Goal: Task Accomplishment & Management: Use online tool/utility

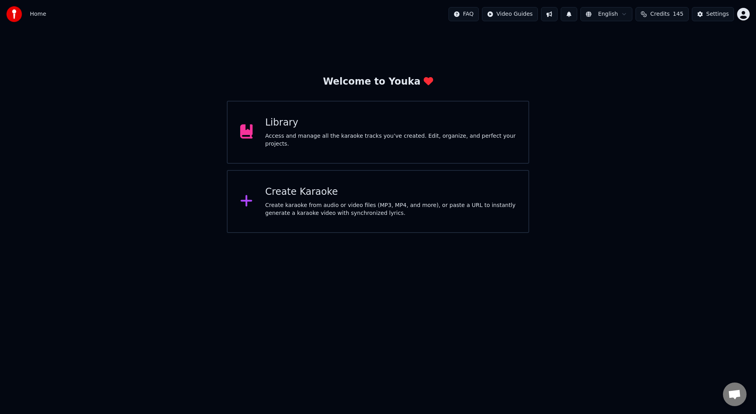
click at [340, 140] on div "Access and manage all the karaoke tracks you’ve created. Edit, organize, and pe…" at bounding box center [391, 140] width 251 height 16
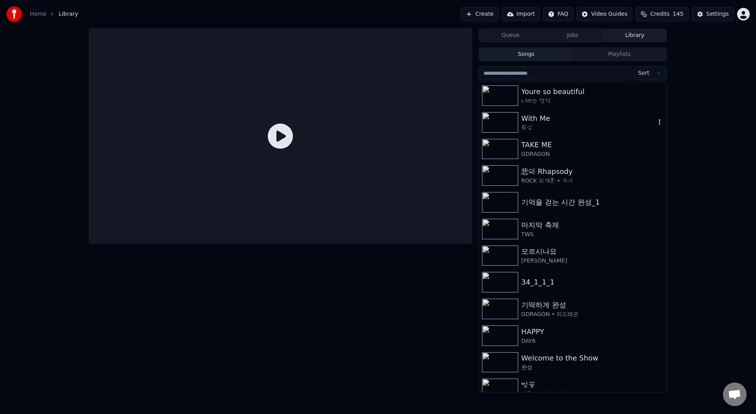
click at [567, 126] on div "휘성" at bounding box center [589, 128] width 134 height 8
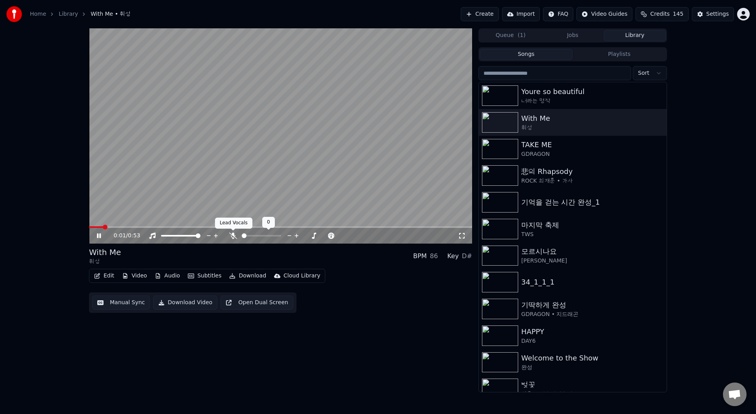
click at [234, 236] on icon at bounding box center [233, 236] width 8 height 6
click at [89, 227] on span at bounding box center [89, 228] width 0 height 2
click at [110, 281] on body "Home Library With Me • 휘성 Create Import FAQ Video Guides Credits 145 Setting…" at bounding box center [378, 207] width 756 height 414
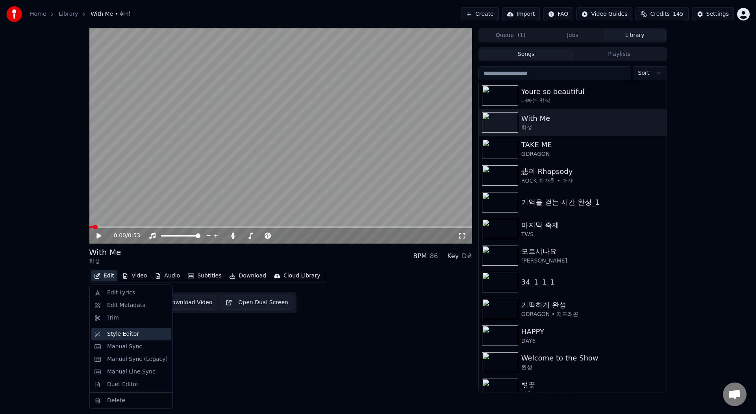
click at [124, 334] on div "Style Editor" at bounding box center [123, 335] width 32 height 8
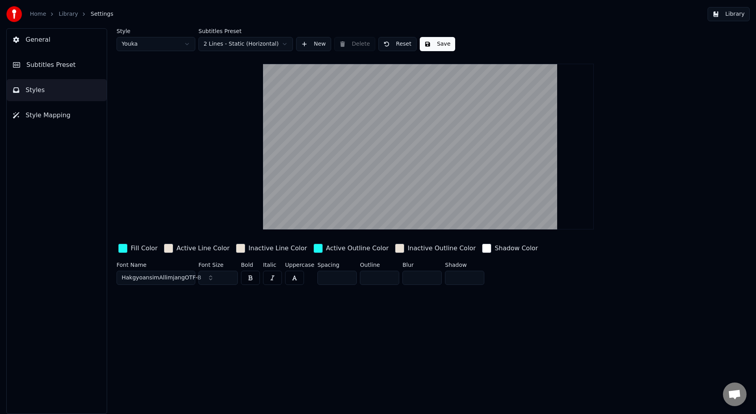
click at [176, 279] on span "HakgyoansimAllimjangOTF-B" at bounding box center [162, 278] width 80 height 8
click at [173, 276] on span "HakgyoansimAllimjangOTF-B" at bounding box center [162, 278] width 80 height 8
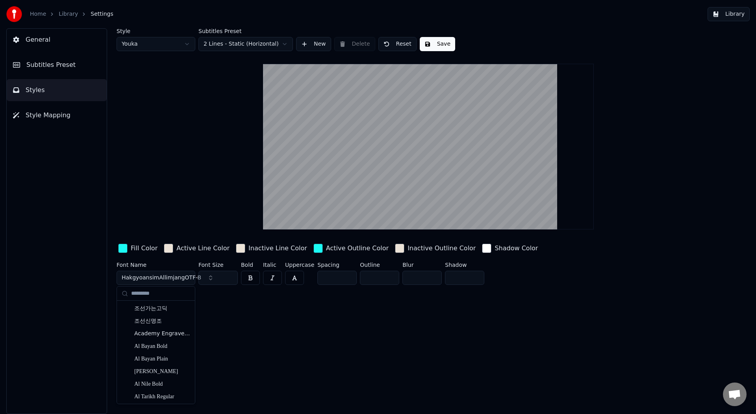
click at [173, 276] on span "HakgyoansimAllimjangOTF-B" at bounding box center [162, 278] width 80 height 8
click at [169, 278] on span "HakgyoansimAllimjangOTF-B" at bounding box center [162, 278] width 80 height 8
click at [152, 366] on div "BM JUA" at bounding box center [162, 368] width 56 height 8
click at [438, 43] on button "Save" at bounding box center [437, 44] width 35 height 14
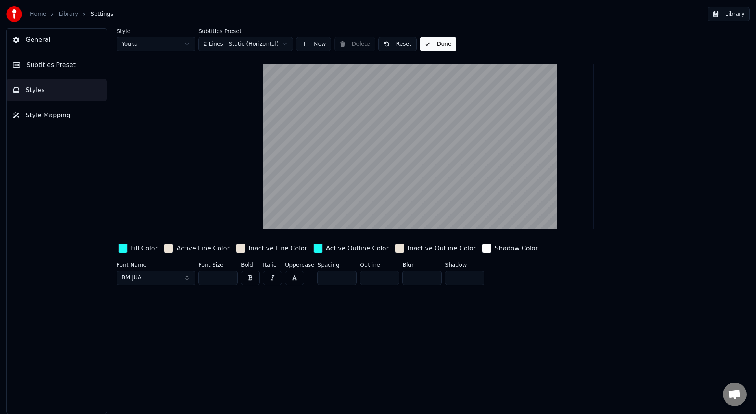
click at [731, 15] on button "Library" at bounding box center [729, 14] width 42 height 14
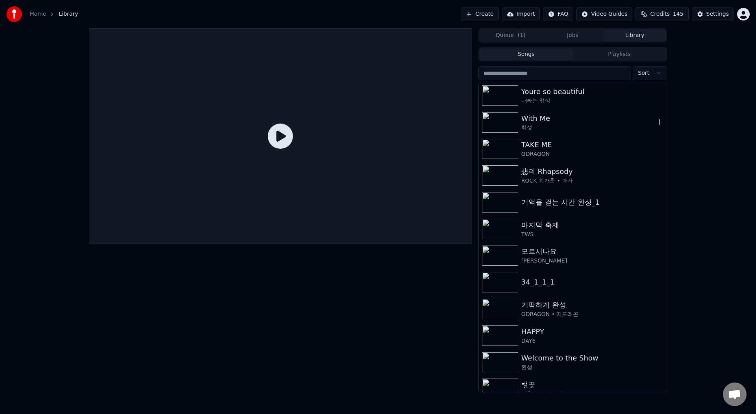
click at [557, 130] on div "휘성" at bounding box center [589, 128] width 134 height 8
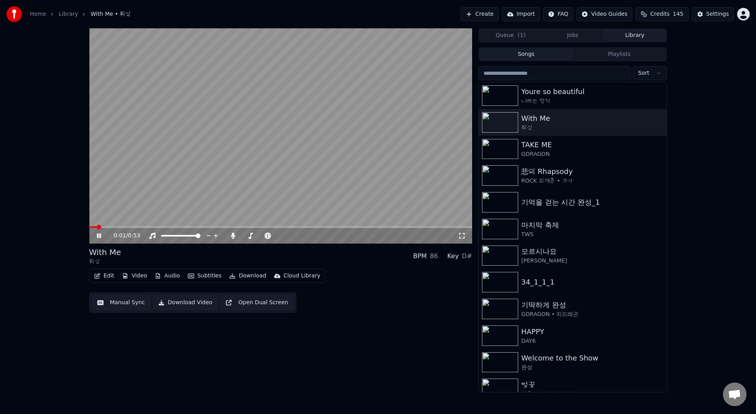
scroll to position [294, 0]
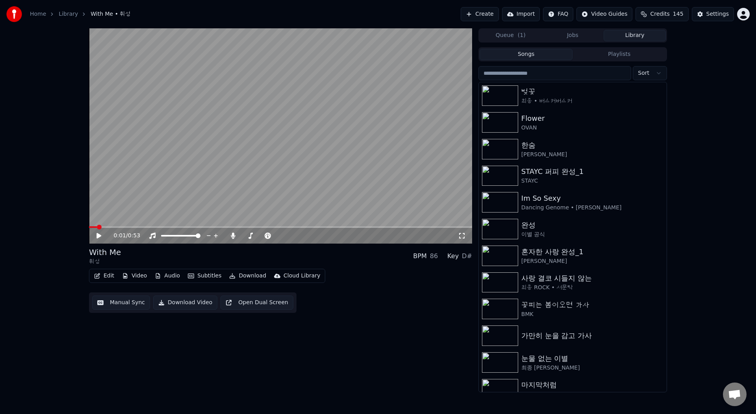
click at [104, 276] on button "Edit" at bounding box center [104, 276] width 26 height 11
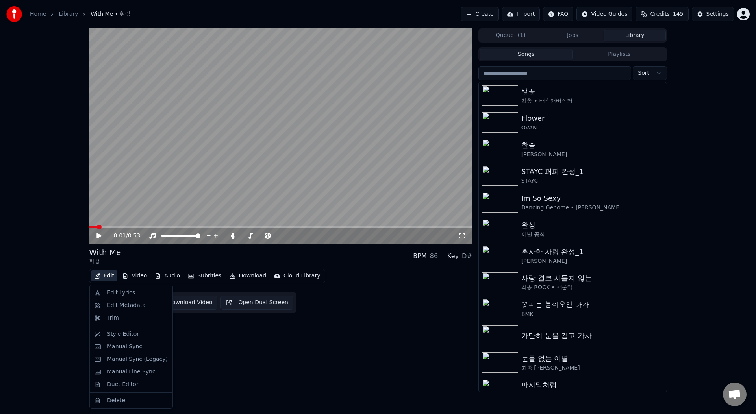
click at [74, 264] on div "0:01 / 0:53 With Me 휘성 BPM 86 Key D# Edit Video Audio Subtitles Download Clo…" at bounding box center [378, 210] width 756 height 364
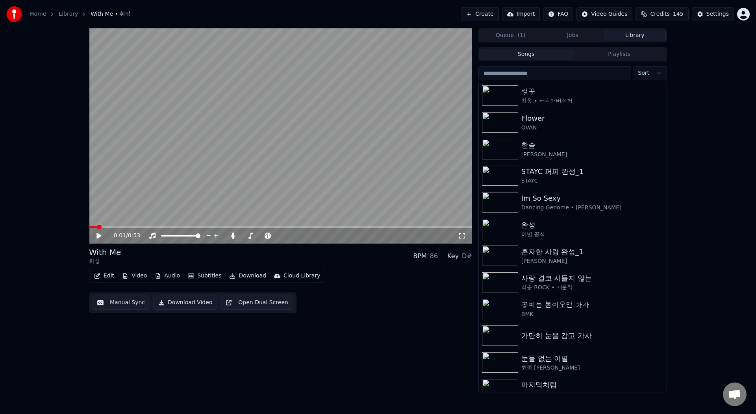
click at [463, 236] on icon at bounding box center [462, 236] width 8 height 6
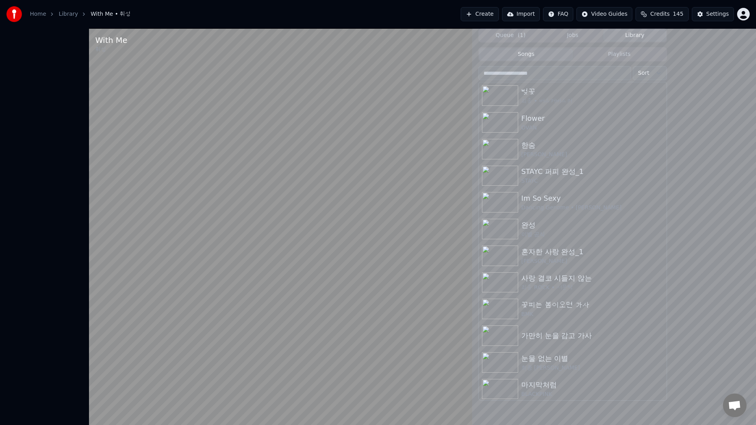
click at [269, 400] on video at bounding box center [280, 240] width 383 height 425
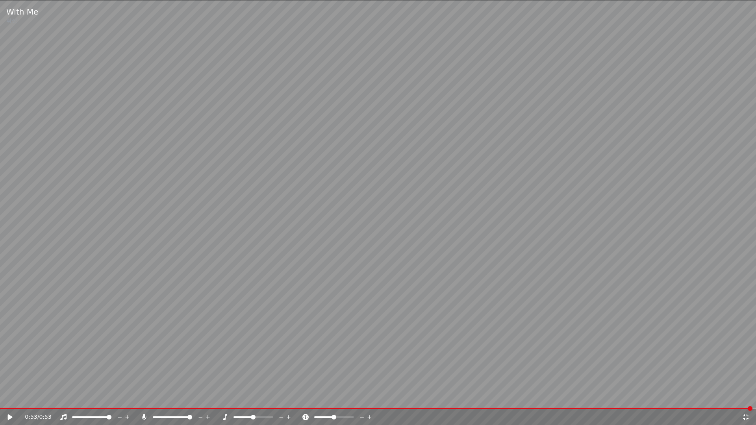
click at [745, 414] on icon at bounding box center [746, 417] width 8 height 6
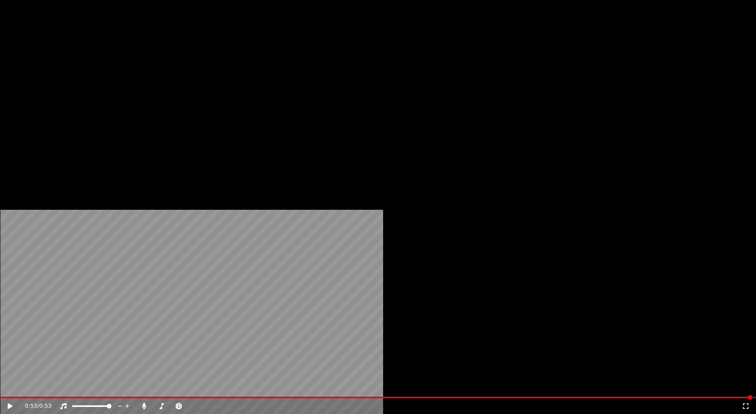
click at [105, 66] on button "Edit" at bounding box center [104, 60] width 26 height 11
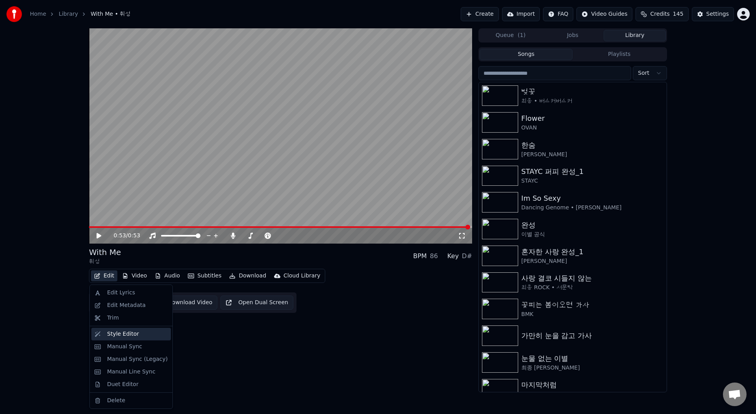
click at [130, 337] on div "Style Editor" at bounding box center [123, 335] width 32 height 8
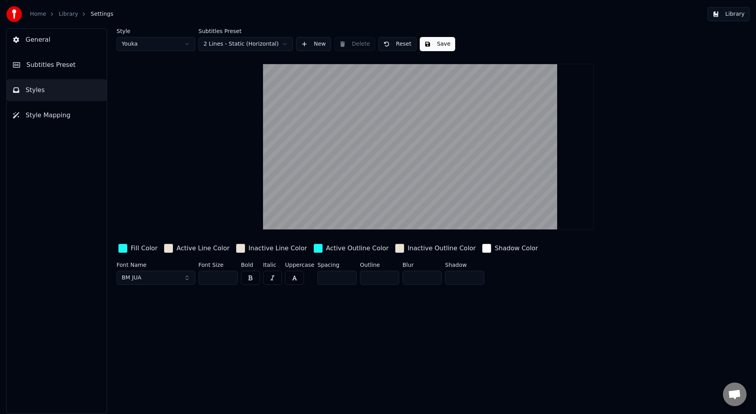
click at [173, 277] on button "BM JUA" at bounding box center [156, 278] width 79 height 14
click at [170, 344] on div "BM HANNA Pro" at bounding box center [162, 346] width 56 height 8
click at [436, 39] on button "Save" at bounding box center [437, 44] width 35 height 14
click at [734, 18] on button "Library" at bounding box center [729, 14] width 42 height 14
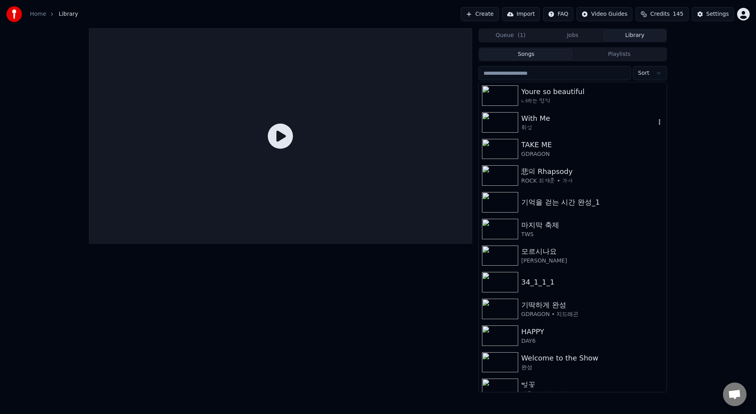
click at [561, 120] on div "With Me" at bounding box center [589, 118] width 134 height 11
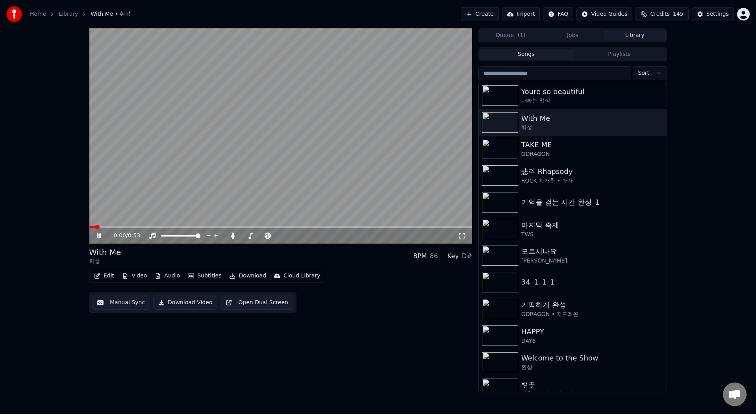
click at [462, 237] on icon at bounding box center [462, 236] width 8 height 6
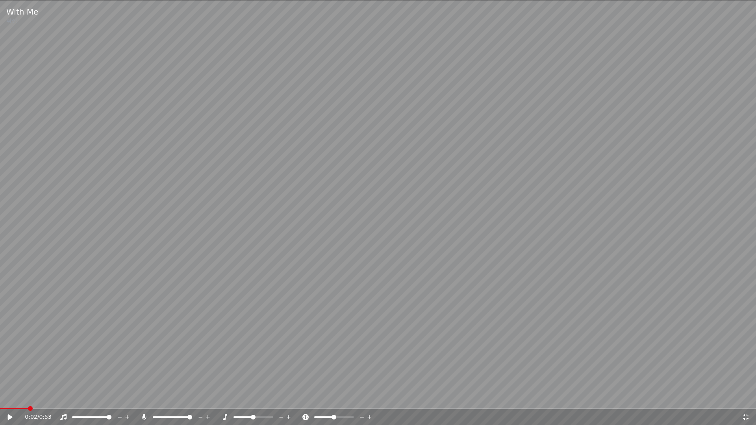
click at [0, 408] on span at bounding box center [14, 409] width 28 height 2
click at [745, 414] on icon at bounding box center [746, 418] width 6 height 6
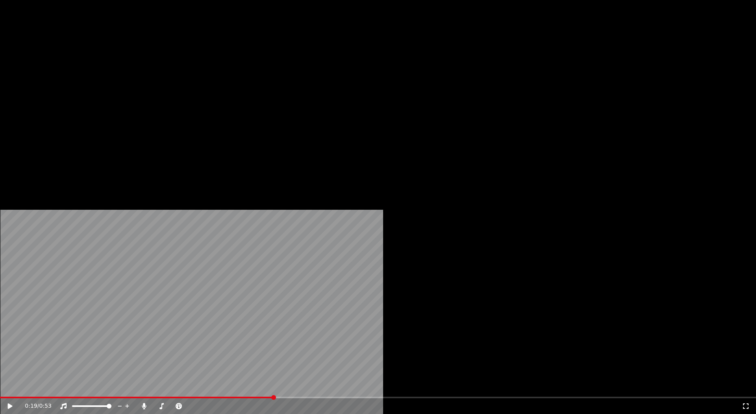
click at [105, 66] on button "Edit" at bounding box center [104, 60] width 26 height 11
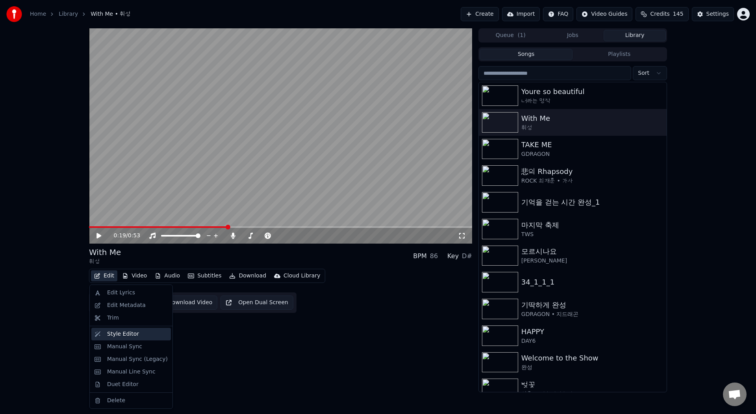
click at [136, 338] on div "Style Editor" at bounding box center [131, 334] width 80 height 13
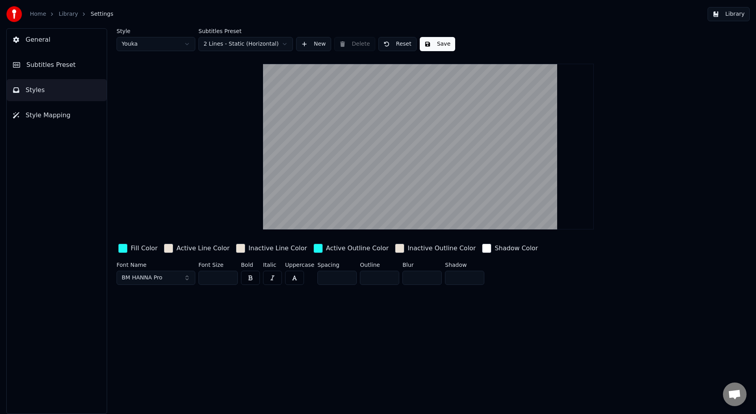
click at [167, 279] on button "BM HANNA Pro" at bounding box center [156, 278] width 79 height 14
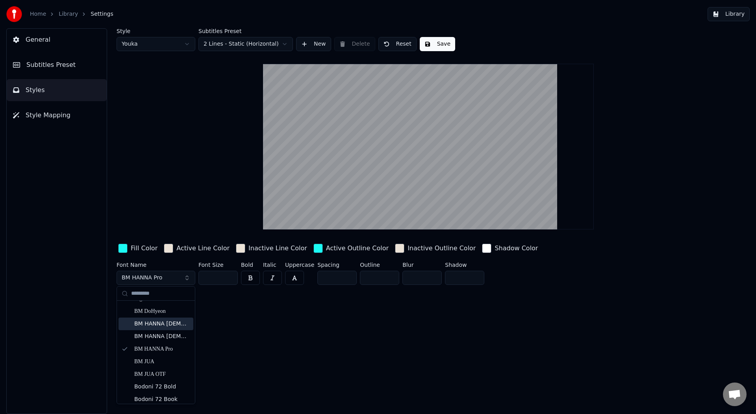
scroll to position [1341, 0]
click at [169, 327] on div "BM DoHyeon" at bounding box center [162, 329] width 56 height 8
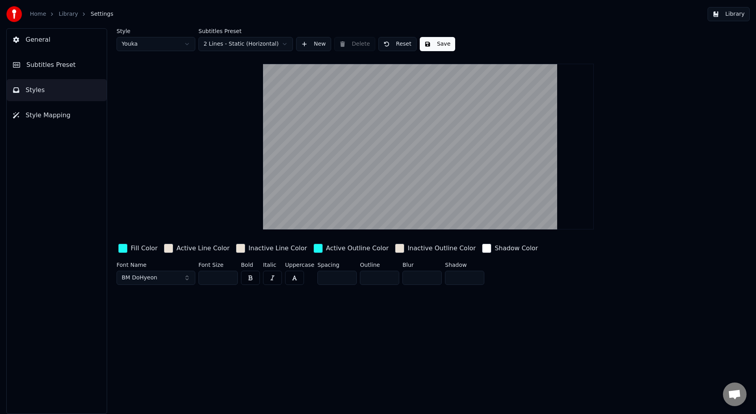
click at [253, 278] on button "button" at bounding box center [250, 278] width 19 height 14
click at [440, 46] on button "Save" at bounding box center [437, 44] width 35 height 14
click at [738, 16] on button "Library" at bounding box center [729, 14] width 42 height 14
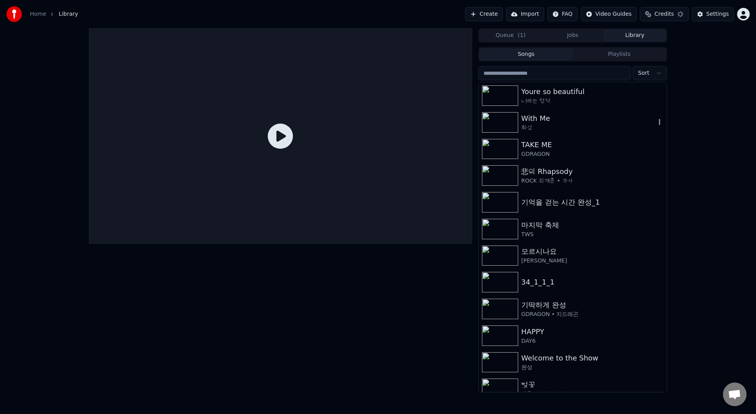
click at [579, 115] on div "With Me" at bounding box center [589, 118] width 134 height 11
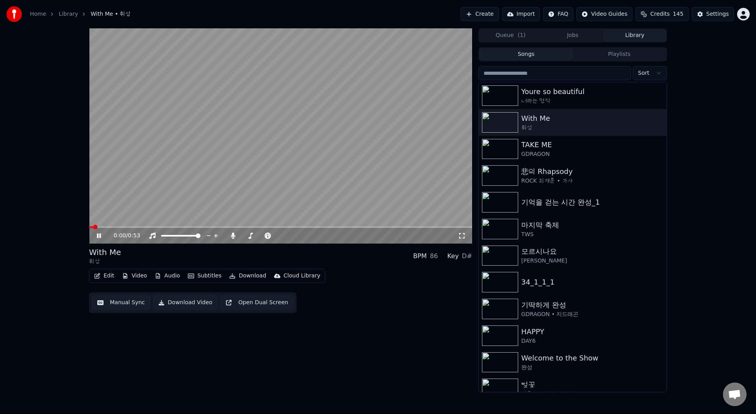
click at [98, 234] on icon at bounding box center [104, 236] width 19 height 6
click at [462, 236] on icon at bounding box center [462, 236] width 8 height 6
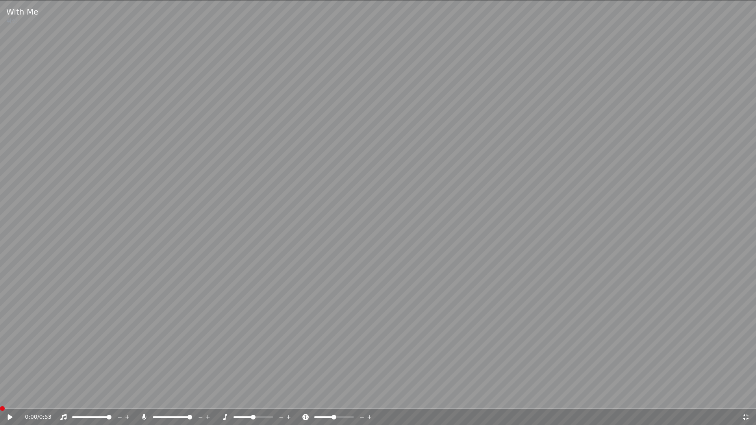
click at [0, 408] on span at bounding box center [2, 409] width 5 height 5
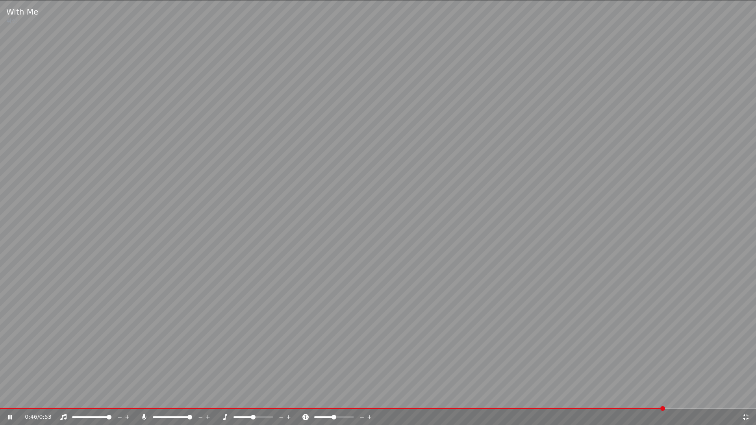
click at [749, 414] on icon at bounding box center [746, 417] width 8 height 6
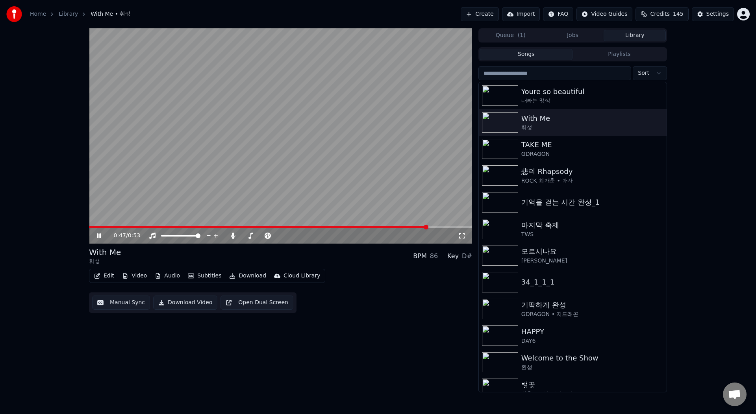
click at [97, 236] on icon at bounding box center [99, 236] width 4 height 5
click at [100, 277] on button "Edit" at bounding box center [104, 276] width 26 height 11
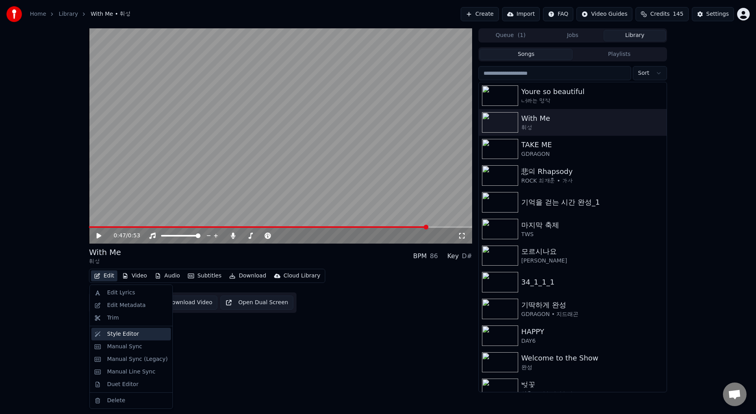
click at [116, 333] on div "Style Editor" at bounding box center [123, 335] width 32 height 8
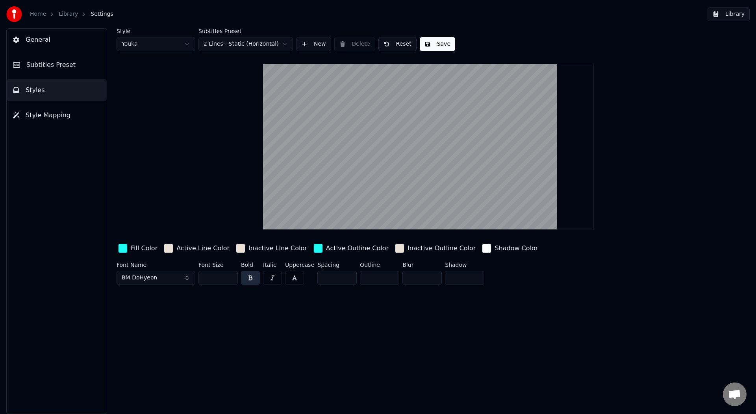
click at [274, 45] on html "Home Library Settings Library General Subtitles Preset Styles Style Mapping Sty…" at bounding box center [378, 207] width 756 height 414
click at [173, 48] on html "Home Library Settings Library General Subtitles Preset Styles Style Mapping Sty…" at bounding box center [378, 207] width 756 height 414
type input "*"
click at [166, 42] on html "Home Library Settings Library General Subtitles Preset Styles Style Mapping Sty…" at bounding box center [378, 207] width 756 height 414
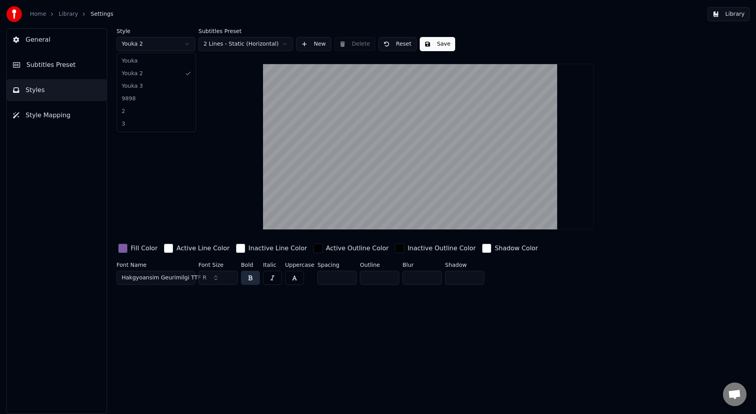
type input "**"
type input "*"
click at [156, 47] on html "Home Library Settings Library General Subtitles Preset Styles Style Mapping Sty…" at bounding box center [378, 207] width 756 height 414
click at [166, 46] on html "Home Library Settings Library General Subtitles Preset Styles Style Mapping Sty…" at bounding box center [378, 207] width 756 height 414
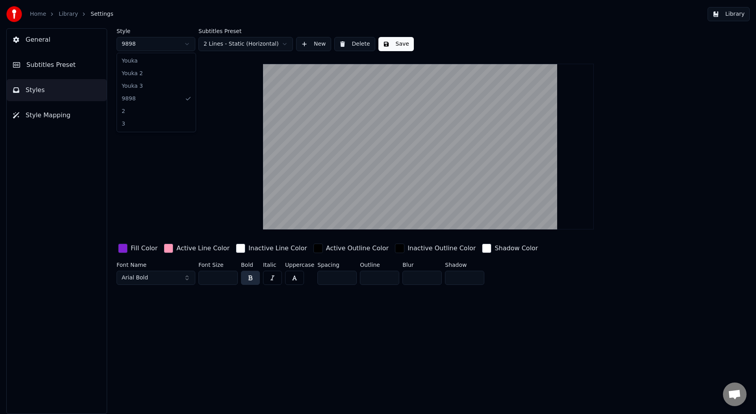
type input "**"
type input "*"
click at [181, 41] on html "Home Library Settings Library General Subtitles Preset Styles Style Mapping Sty…" at bounding box center [378, 207] width 756 height 414
click at [178, 47] on html "Home Library Settings Library General Subtitles Preset Styles Style Mapping Sty…" at bounding box center [378, 207] width 756 height 414
click at [219, 39] on html "Home Library Settings Library General Subtitles Preset Styles Style Mapping Sty…" at bounding box center [378, 207] width 756 height 414
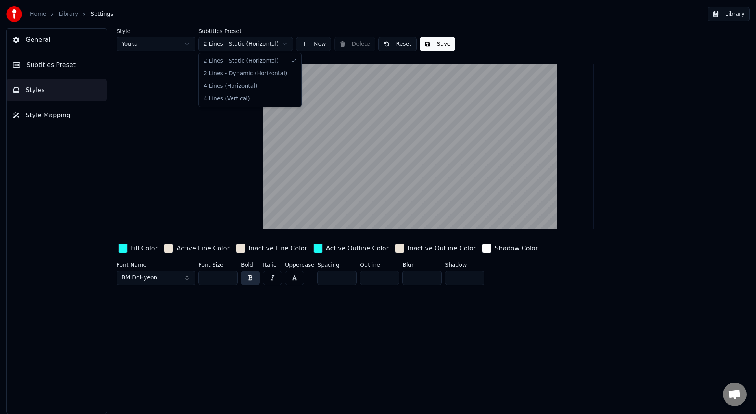
click at [160, 46] on html "Home Library Settings Library General Subtitles Preset Styles Style Mapping Sty…" at bounding box center [378, 207] width 756 height 414
click at [176, 46] on html "Home Library Settings Library General Subtitles Preset Styles Style Mapping Sty…" at bounding box center [378, 207] width 756 height 414
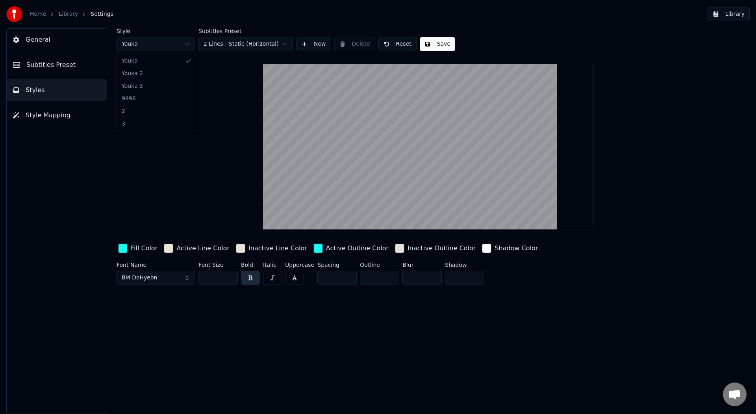
type input "*"
click at [187, 46] on html "Home Library Settings Library General Subtitles Preset Styles Style Mapping Sty…" at bounding box center [378, 207] width 756 height 414
type input "**"
type input "*"
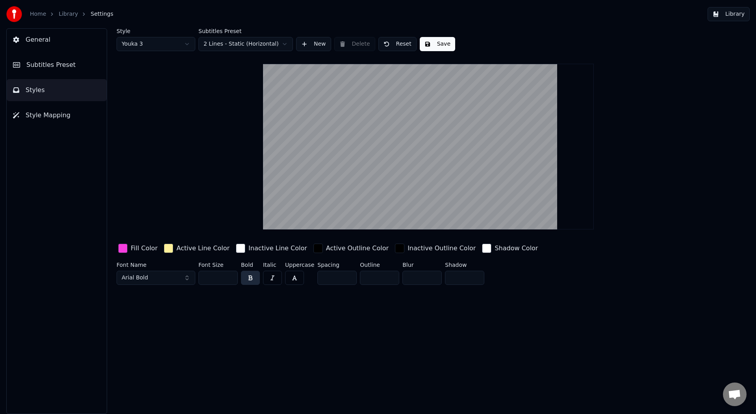
click at [151, 46] on html "Home Library Settings Library General Subtitles Preset Styles Style Mapping Sty…" at bounding box center [378, 207] width 756 height 414
click at [166, 43] on html "Home Library Settings Library General Subtitles Preset Styles Style Mapping Sty…" at bounding box center [378, 207] width 756 height 414
click at [160, 46] on html "Home Library Settings Library General Subtitles Preset Styles Style Mapping Sty…" at bounding box center [378, 207] width 756 height 414
click at [176, 44] on html "Home Library Settings Library General Subtitles Preset Styles Style Mapping Sty…" at bounding box center [378, 207] width 756 height 414
type input "**"
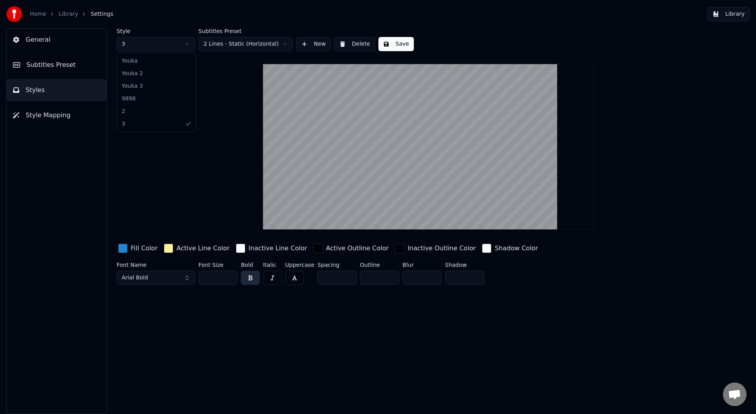
type input "*"
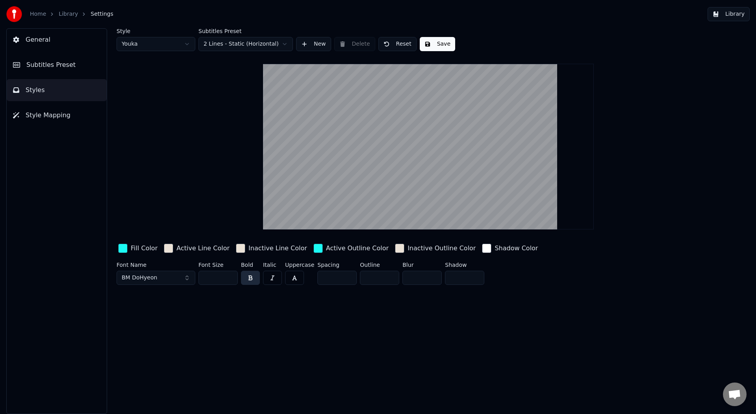
click at [136, 247] on div "Fill Color" at bounding box center [144, 248] width 27 height 9
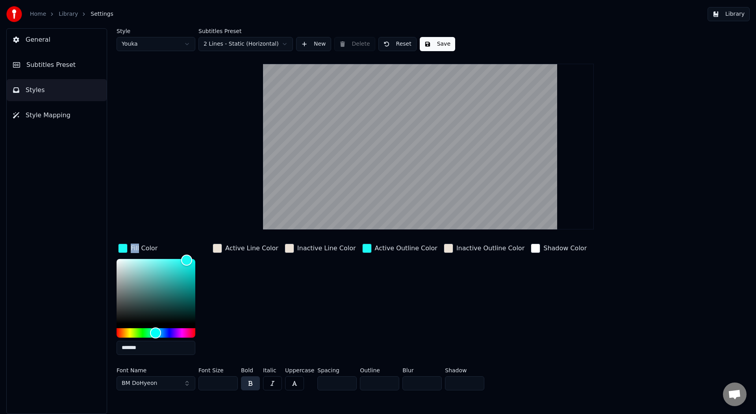
click at [171, 214] on div "Style Youka Subtitles Preset 2 Lines - Static (Horizontal) New Delete Reset Sav…" at bounding box center [429, 211] width 624 height 366
